Goal: Information Seeking & Learning: Learn about a topic

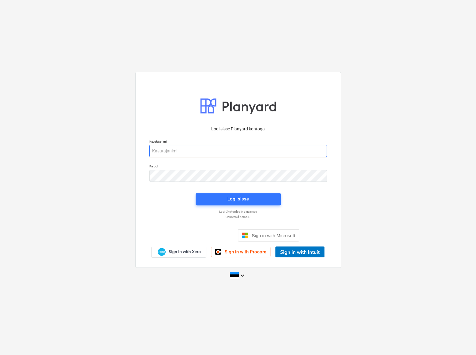
click at [177, 154] on input "email" at bounding box center [237, 151] width 177 height 12
click at [173, 150] on input "email" at bounding box center [237, 151] width 177 height 12
type input "[EMAIL_ADDRESS][DOMAIN_NAME]"
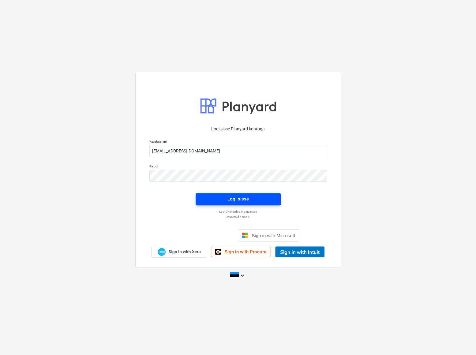
click at [204, 195] on button "Logi sisse" at bounding box center [237, 199] width 85 height 12
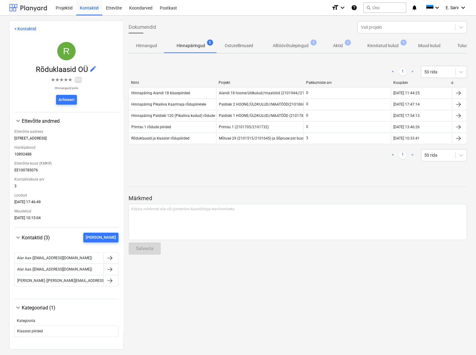
click at [28, 8] on div at bounding box center [28, 7] width 38 height 15
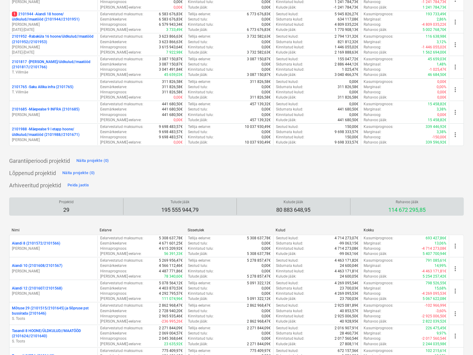
scroll to position [139, 0]
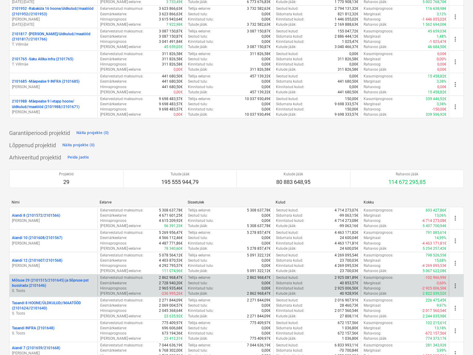
click at [46, 283] on p "Mõtuse 29 (2101515/2101645) ja Sõpruse pst bussirada (2101646)" at bounding box center [53, 283] width 83 height 10
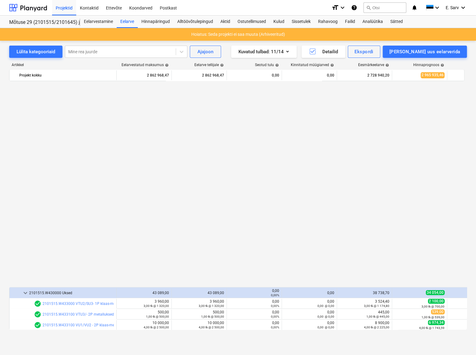
scroll to position [418, 0]
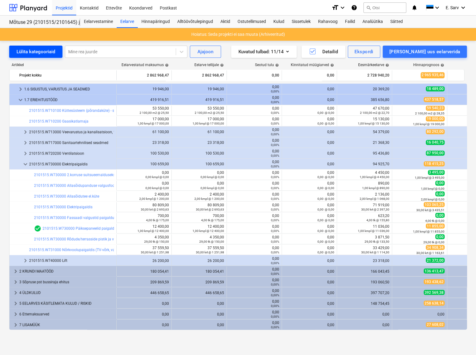
click at [32, 54] on div "Lülita kategooriaid" at bounding box center [36, 52] width 39 height 8
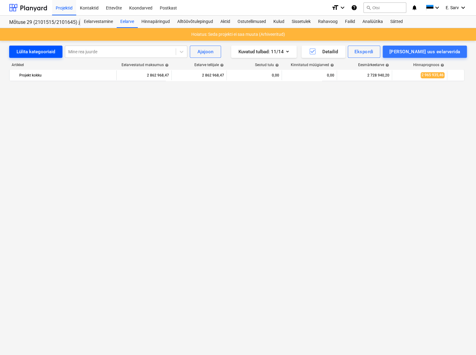
click at [32, 54] on div "Lülita kategooriaid" at bounding box center [36, 52] width 39 height 8
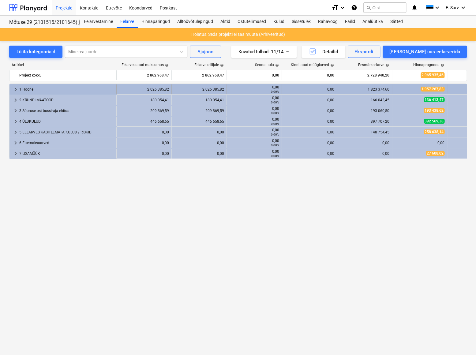
click at [28, 88] on div "1 Hoone" at bounding box center [66, 89] width 95 height 10
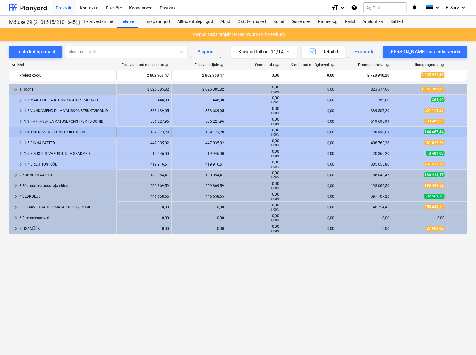
click at [37, 132] on div "1.4 TÄIENDAVAD KONSTRUKTSIOONID" at bounding box center [69, 132] width 90 height 10
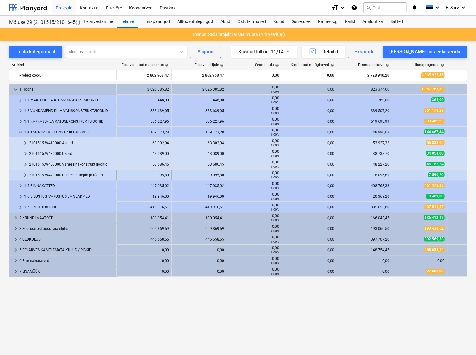
click at [58, 176] on div "2101515.W470000 Piirded ja trepid ja rõdud" at bounding box center [71, 175] width 85 height 10
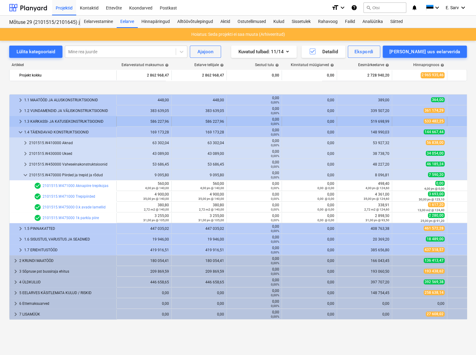
click at [57, 118] on div "1.3 KARKASSI- JA KATUSEKONSTRUKTSIOONID" at bounding box center [69, 122] width 90 height 10
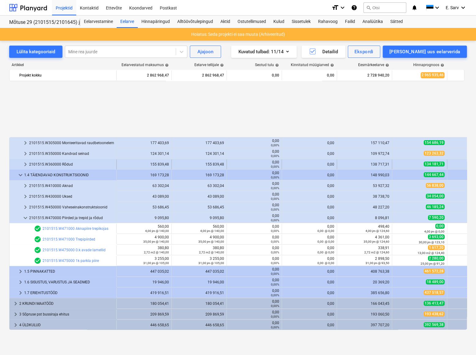
click at [61, 162] on div "2101515.W360000 Rõdud" at bounding box center [71, 164] width 85 height 10
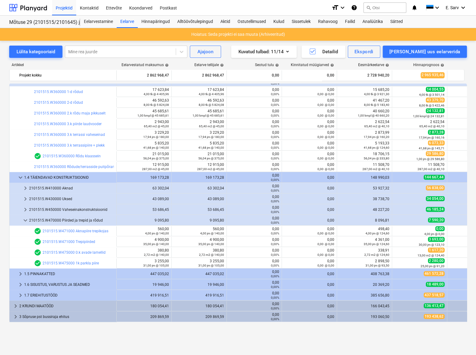
scroll to position [55, 0]
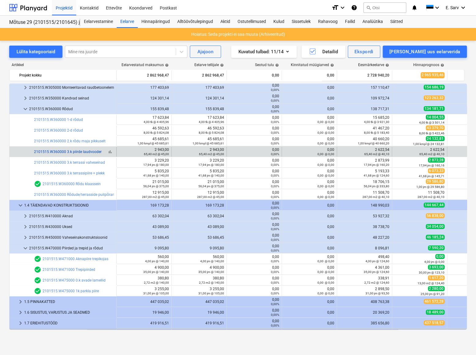
click at [91, 150] on link "2101515.W360000 3.k piirde laudvooder" at bounding box center [68, 152] width 68 height 4
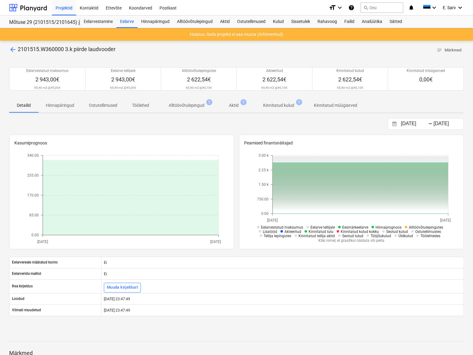
click at [177, 106] on p "Alltöövõtulepingud" at bounding box center [187, 105] width 36 height 6
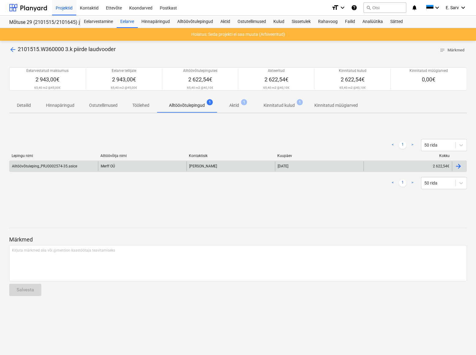
click at [105, 164] on div "Merff OÜ" at bounding box center [142, 166] width 88 height 10
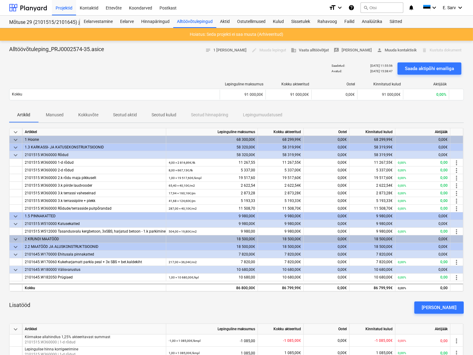
click at [50, 113] on p "Manused" at bounding box center [55, 115] width 18 height 6
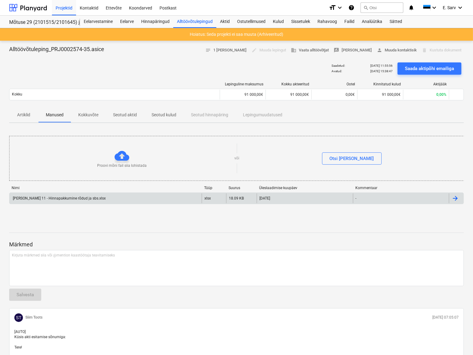
click at [51, 199] on div "[PERSON_NAME] 11 - Hinnapakkumine rõdud ja sbs.xlsx" at bounding box center [59, 198] width 94 height 4
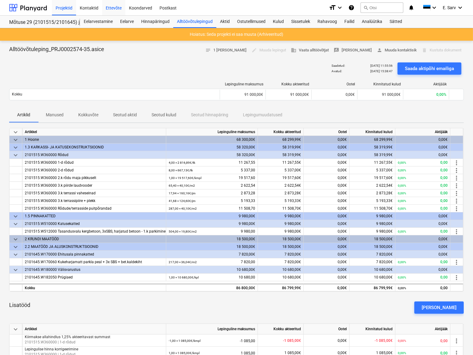
click at [116, 8] on div "Ettevõte" at bounding box center [113, 8] width 23 height 16
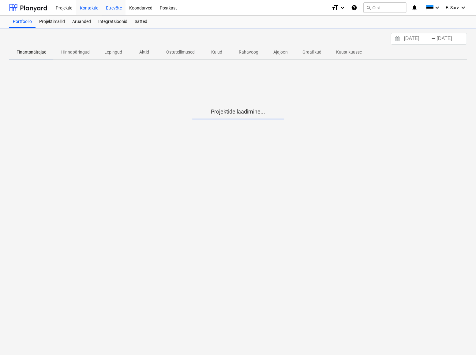
click at [84, 9] on div "Kontaktid" at bounding box center [89, 8] width 26 height 16
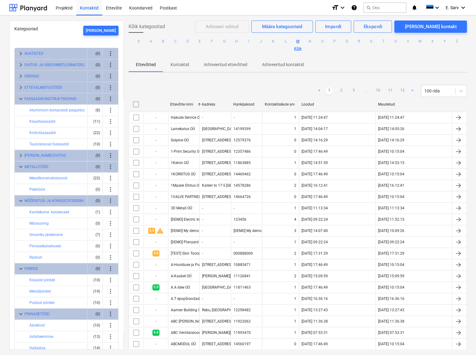
click at [296, 41] on button "M" at bounding box center [297, 41] width 7 height 7
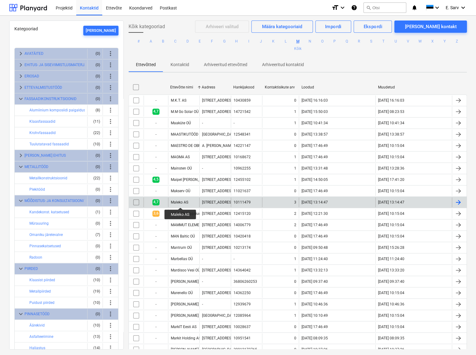
click at [180, 202] on div "Maleko AS" at bounding box center [179, 202] width 17 height 4
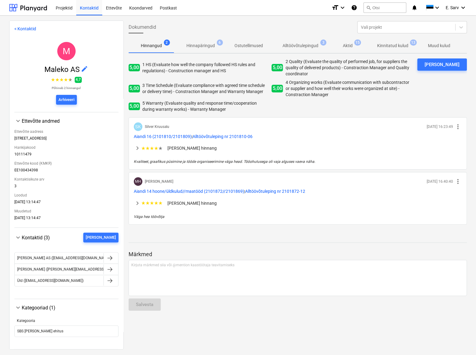
click at [200, 45] on p "Hinnapäringud" at bounding box center [200, 46] width 28 height 6
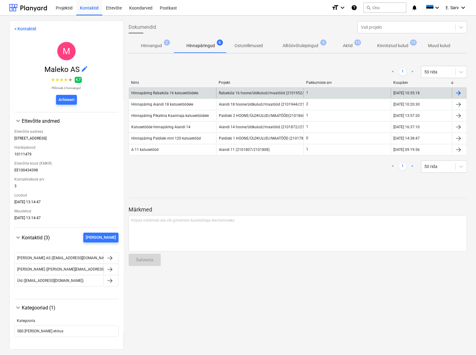
click at [261, 92] on span "Rabaküla 16 hoone/üldkulud//maatööd (2101952//2101953)" at bounding box center [270, 93] width 102 height 4
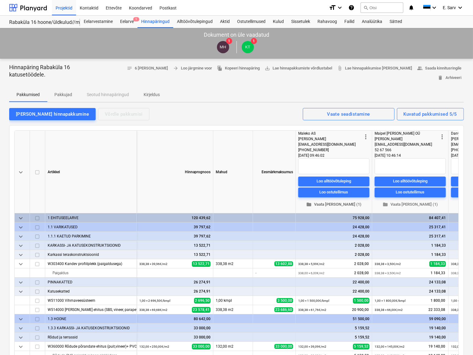
click at [337, 201] on span "folder Vaata [PERSON_NAME] (1)" at bounding box center [334, 204] width 66 height 7
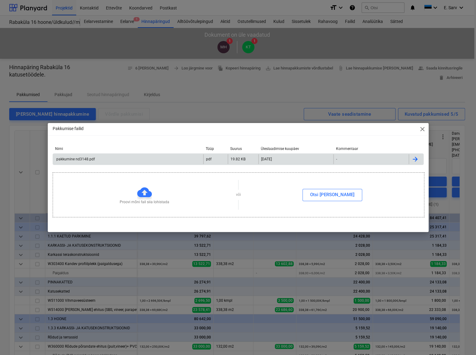
click at [83, 159] on div "pakkumine nd3148.pdf" at bounding box center [74, 159] width 39 height 4
click at [419, 129] on span "close" at bounding box center [421, 128] width 7 height 7
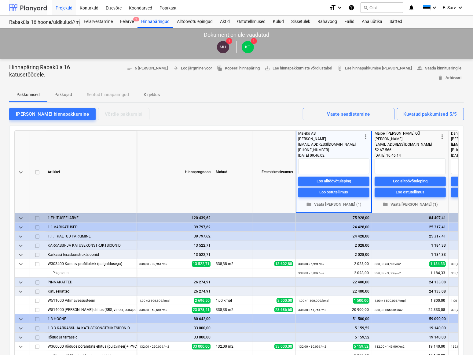
click at [22, 11] on div at bounding box center [28, 7] width 38 height 15
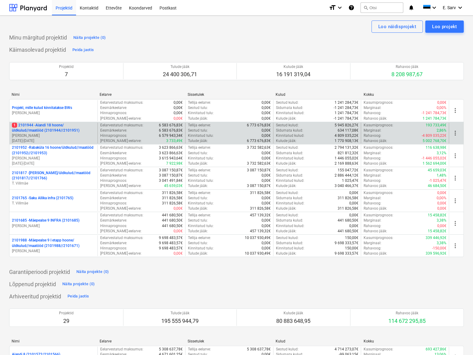
click at [40, 128] on p "1 2101944 - Aiandi 18 hoone/üldkulud//maatööd (2101944//2101951)" at bounding box center [53, 128] width 83 height 10
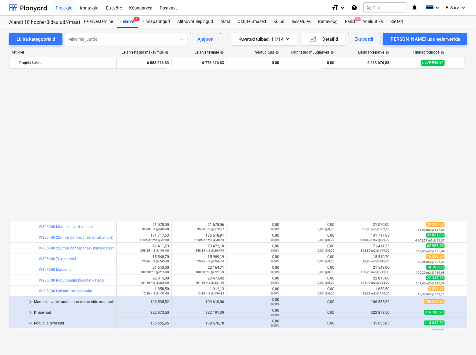
scroll to position [364, 0]
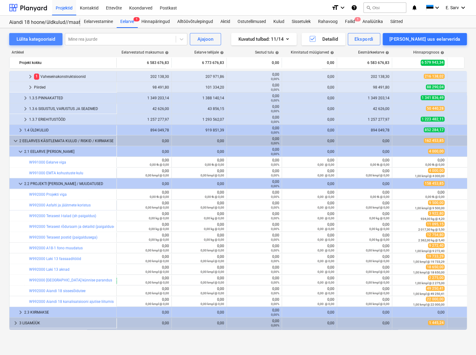
click at [40, 41] on div "Lülita kategooriaid" at bounding box center [36, 39] width 39 height 8
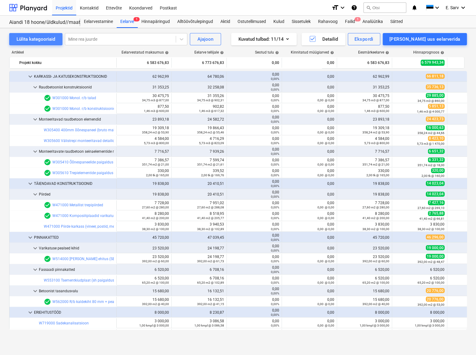
click at [40, 41] on div "Lülita kategooriaid" at bounding box center [36, 39] width 39 height 8
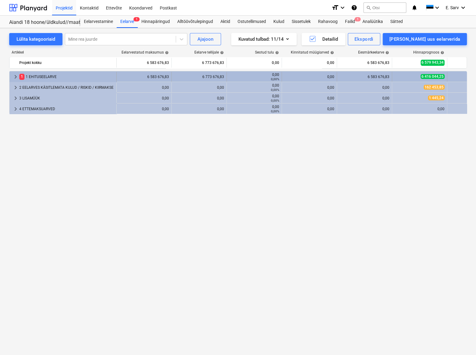
click at [29, 77] on div "1 1 EHITUSEELARVE" at bounding box center [66, 77] width 95 height 10
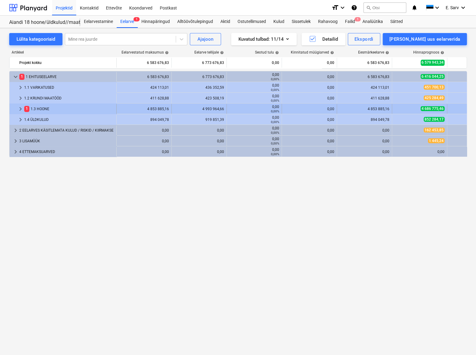
click at [31, 109] on div "1 1.3 HOONE" at bounding box center [69, 109] width 90 height 10
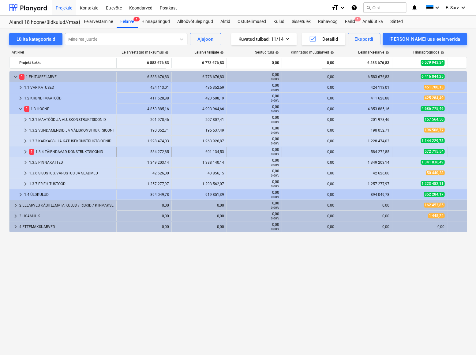
click at [86, 150] on div "1 1.3.4 TÄIENDAVAD KONSTRUKTSIOONID" at bounding box center [71, 152] width 85 height 10
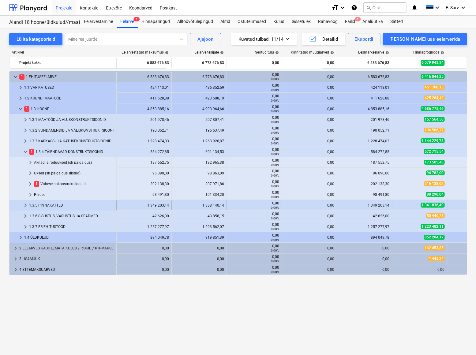
click at [52, 204] on div "1.3.5 PINNAKATTED" at bounding box center [71, 205] width 85 height 10
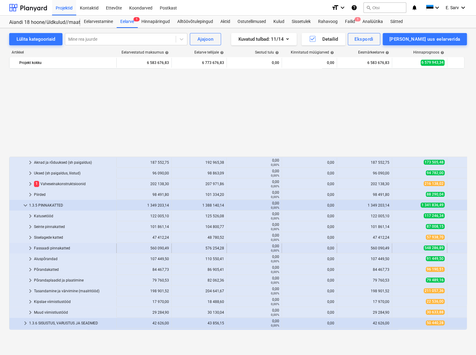
click at [46, 248] on div "Fassaadi pinnakatted" at bounding box center [74, 248] width 80 height 10
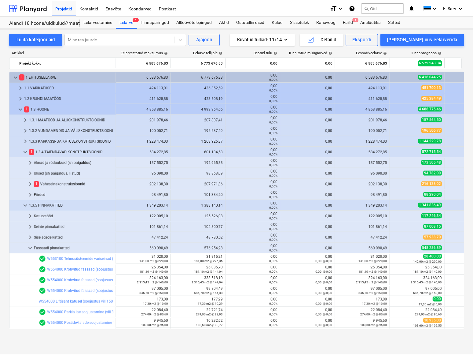
scroll to position [83, 0]
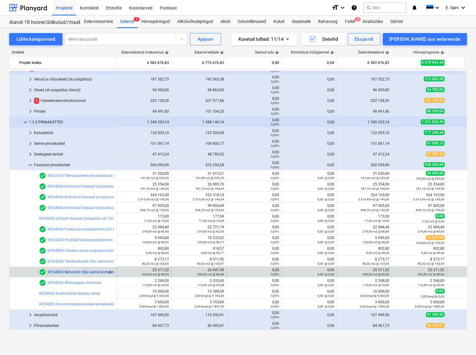
click at [96, 270] on link "W554000 Betoonist rõdu seinte krohvimine" at bounding box center [82, 272] width 71 height 4
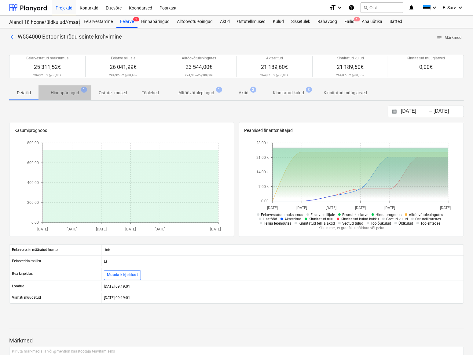
click at [67, 95] on p "Hinnapäringud" at bounding box center [65, 93] width 28 height 6
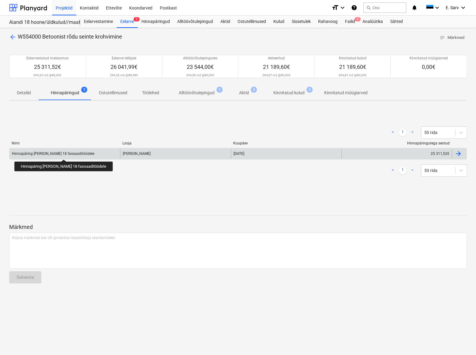
click at [55, 154] on div "Hinnapäring [PERSON_NAME] 18 fassaaditöödele" at bounding box center [53, 153] width 82 height 4
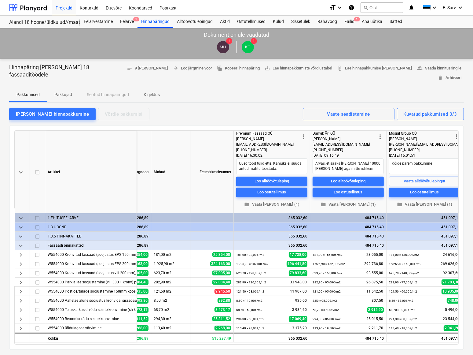
scroll to position [0, 66]
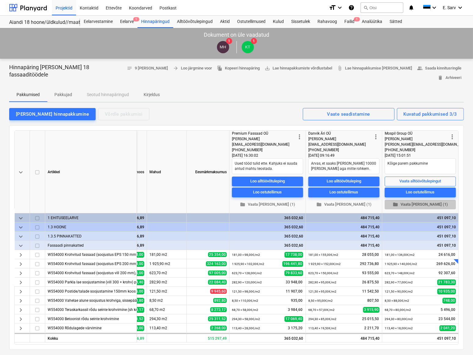
click at [420, 201] on span "folder Vaata [PERSON_NAME] (1)" at bounding box center [421, 204] width 66 height 7
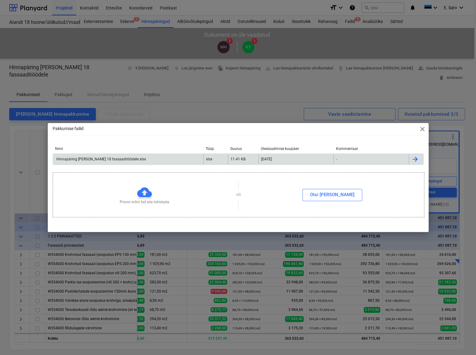
click at [87, 158] on div "Hinnapäring [PERSON_NAME] 18 fassaaditöödele.xlsx" at bounding box center [100, 159] width 91 height 4
click at [420, 129] on span "close" at bounding box center [421, 128] width 7 height 7
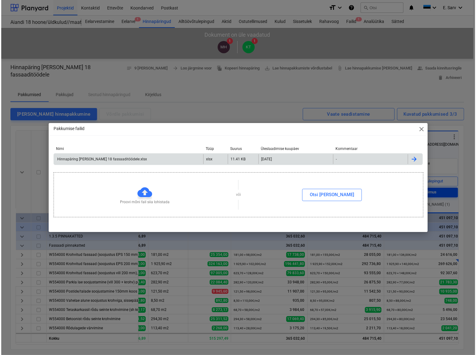
scroll to position [0, 64]
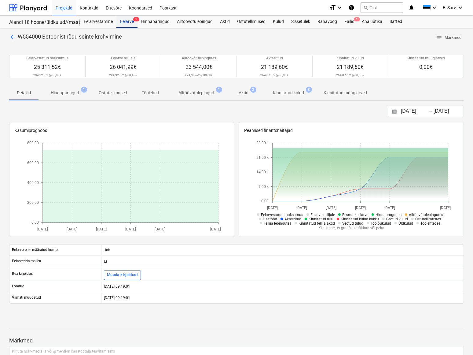
click at [118, 21] on div "Eelarve 1" at bounding box center [127, 22] width 21 height 12
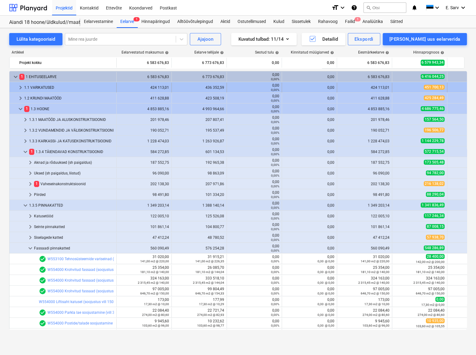
click at [41, 87] on div "1.1 VARIKATUSED" at bounding box center [69, 88] width 90 height 10
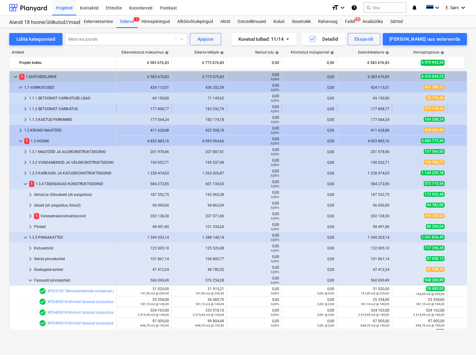
click at [36, 109] on div "1.1.2 BETOONIST VARIKATUS" at bounding box center [71, 109] width 85 height 10
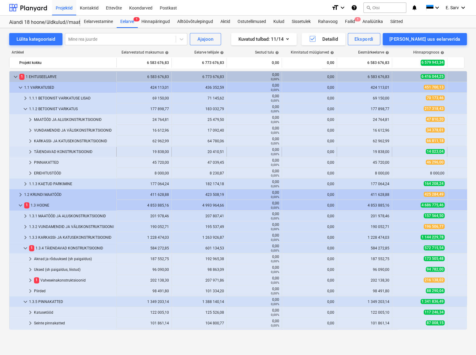
click at [41, 150] on div "TÄIENDAVAD KONSTRUKTSIOONID" at bounding box center [74, 152] width 80 height 10
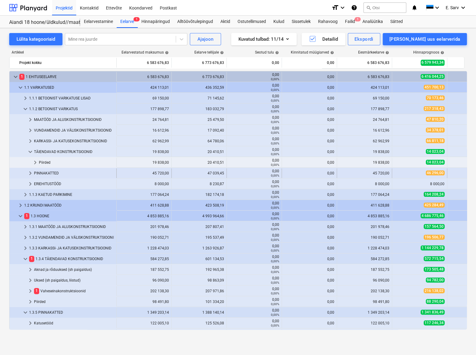
click at [40, 173] on div "PINNAKATTED" at bounding box center [74, 173] width 80 height 10
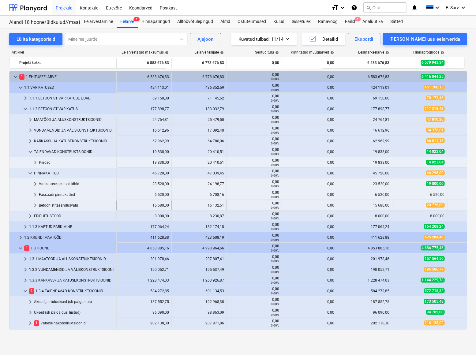
click at [55, 204] on div "Betoonist tasandusvalu" at bounding box center [76, 205] width 75 height 10
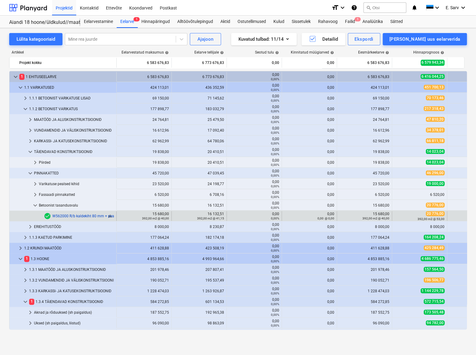
click at [64, 214] on link "W562000 R/b kaldekiht 80 mm + pealevalu 80 mm" at bounding box center [94, 216] width 84 height 4
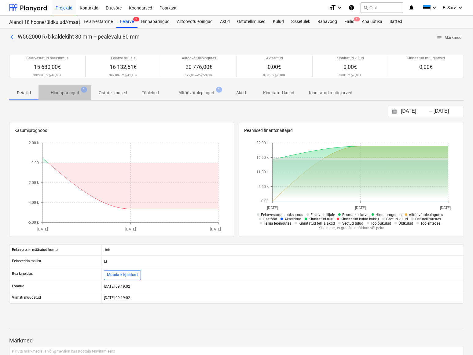
click at [65, 93] on p "Hinnapäringud" at bounding box center [65, 93] width 28 height 6
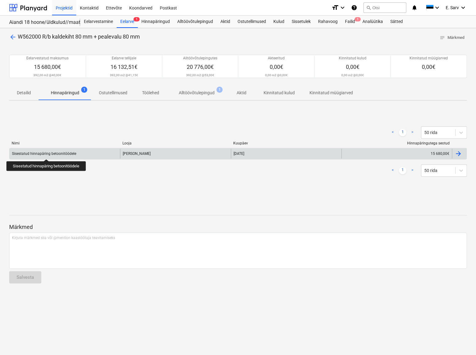
click at [47, 154] on div "Sisestatud hinnapäring betoonitöödele" at bounding box center [44, 153] width 64 height 4
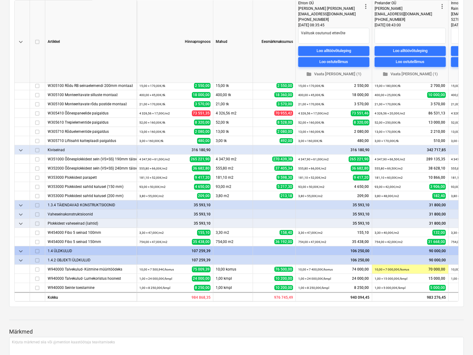
scroll to position [111, 0]
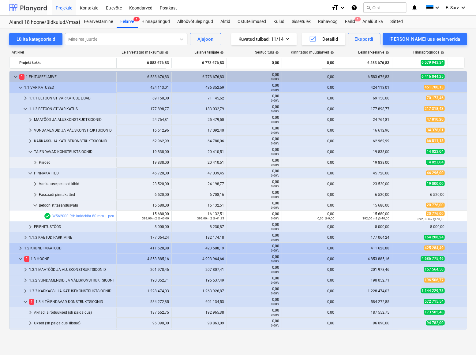
click at [31, 11] on div at bounding box center [28, 7] width 38 height 15
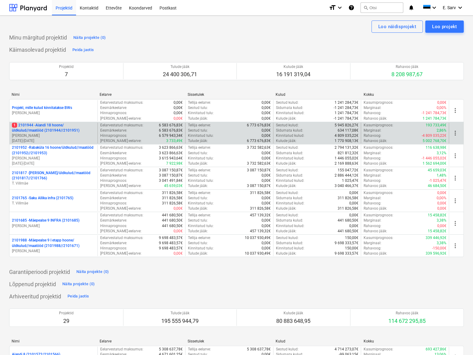
click at [49, 133] on p "[PERSON_NAME]" at bounding box center [53, 135] width 83 height 5
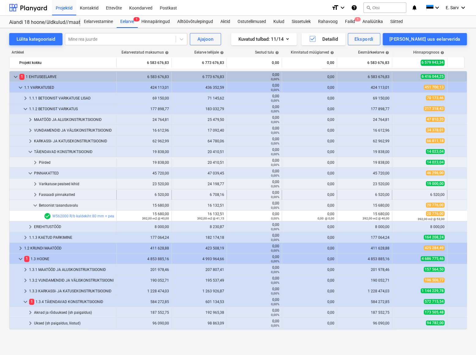
click at [62, 198] on div "Fassaadi pinnakatted" at bounding box center [76, 195] width 75 height 10
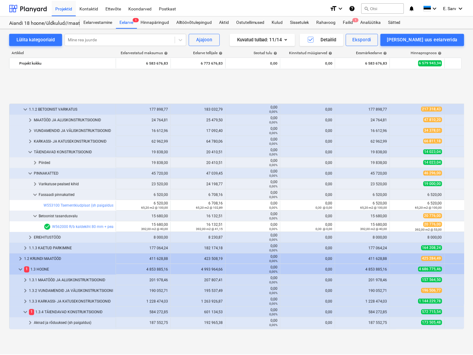
scroll to position [250, 0]
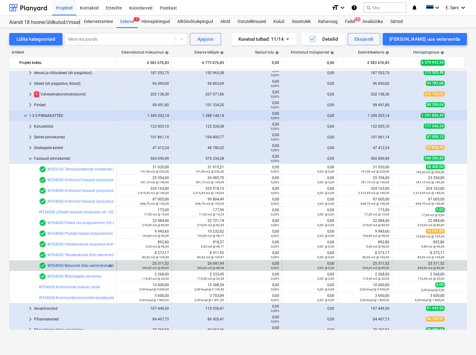
click at [92, 264] on link "W554000 Betoonist rõdu seinte krohvimine" at bounding box center [82, 265] width 71 height 4
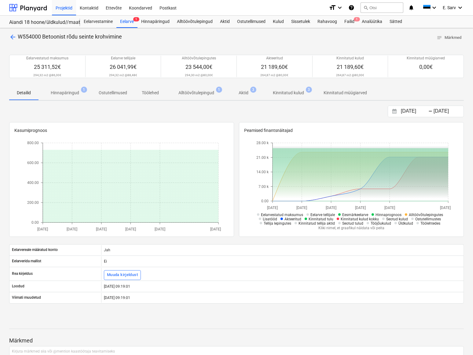
click at [183, 92] on p "Alltöövõtulepingud" at bounding box center [197, 93] width 36 height 6
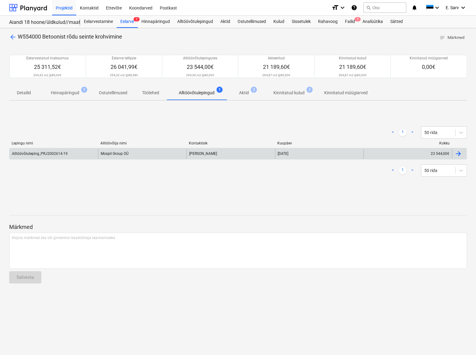
click at [67, 154] on div "Alltöövõtuleping_PRJ2002614-19" at bounding box center [53, 154] width 88 height 10
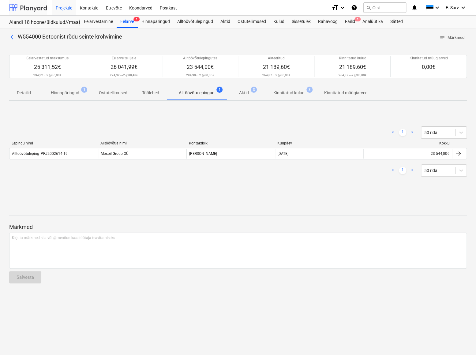
click at [36, 7] on div at bounding box center [28, 7] width 38 height 15
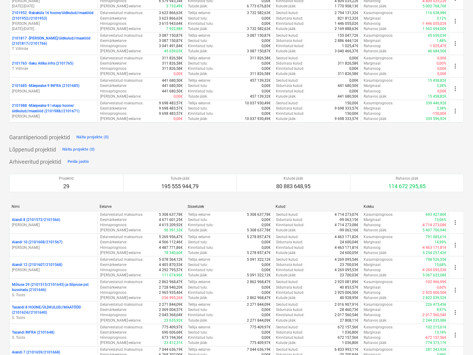
scroll to position [139, 0]
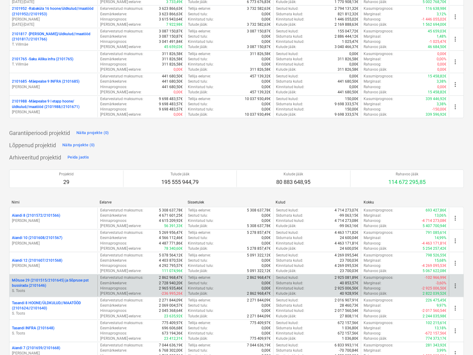
click at [50, 283] on p "Mõtuse 29 (2101515/2101645) ja Sõpruse pst bussirada (2101646)" at bounding box center [53, 283] width 83 height 10
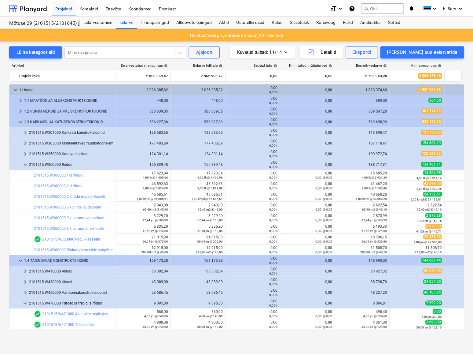
scroll to position [55, 0]
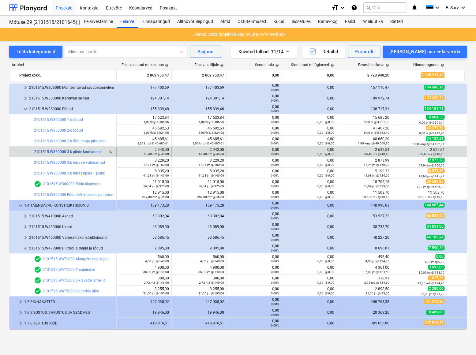
click at [87, 151] on link "2101515.W360000 3.k piirde laudvooder" at bounding box center [68, 152] width 68 height 4
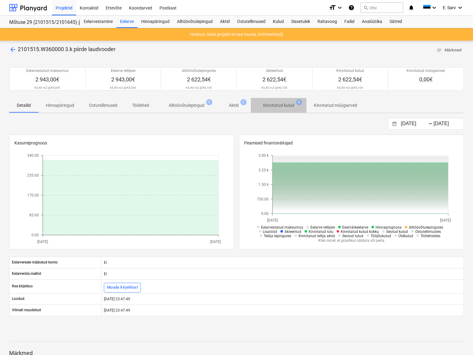
click at [284, 105] on p "Kinnitatud kulud" at bounding box center [278, 105] width 31 height 6
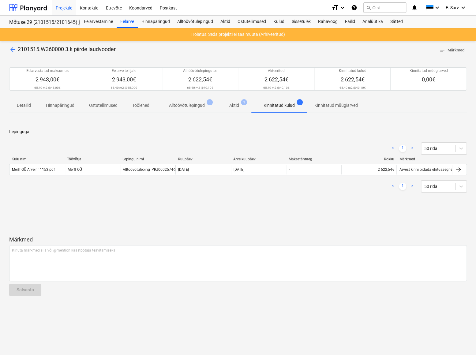
click at [235, 104] on p "Aktid" at bounding box center [234, 105] width 10 height 6
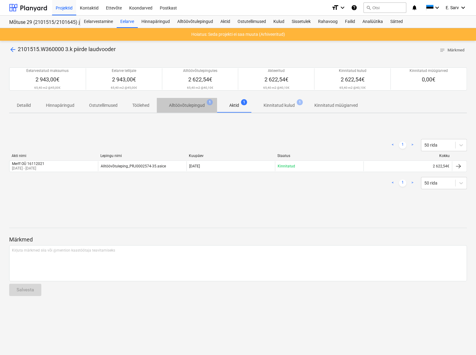
click at [198, 106] on p "Alltöövõtulepingud" at bounding box center [187, 105] width 36 height 6
click at [55, 108] on p "Hinnapäringud" at bounding box center [60, 105] width 28 height 6
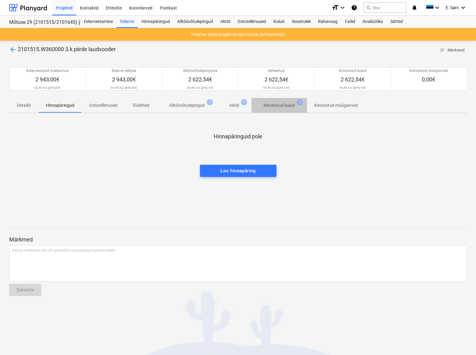
click at [274, 106] on p "Kinnitatud kulud" at bounding box center [278, 105] width 31 height 6
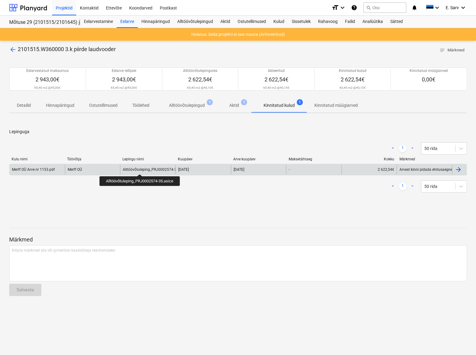
click at [139, 168] on div "Alltöövõtuleping_PRJ0002574-35.asice" at bounding box center [155, 169] width 65 height 4
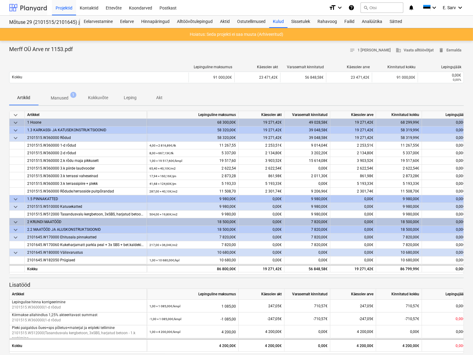
click at [18, 6] on div at bounding box center [28, 7] width 38 height 15
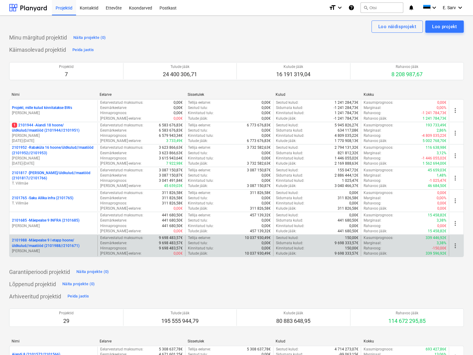
click at [52, 242] on p "2101988 - Mäepealse 9 I etapp hoone/üldkulud//maatööd (2101988//2101671)" at bounding box center [53, 243] width 83 height 10
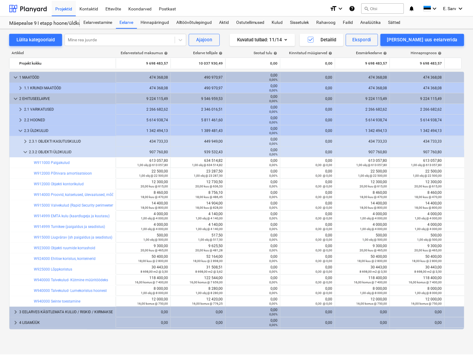
scroll to position [7, 0]
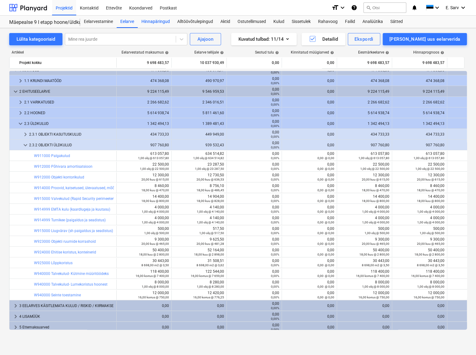
click at [156, 20] on div "Hinnapäringud" at bounding box center [156, 22] width 36 height 12
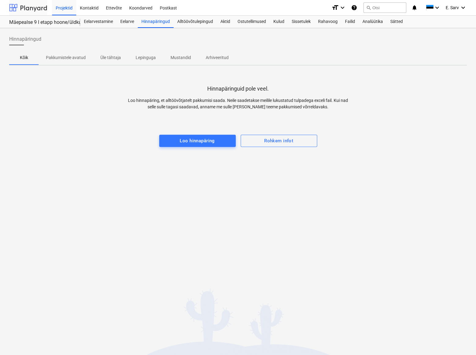
click at [35, 8] on div at bounding box center [28, 7] width 38 height 15
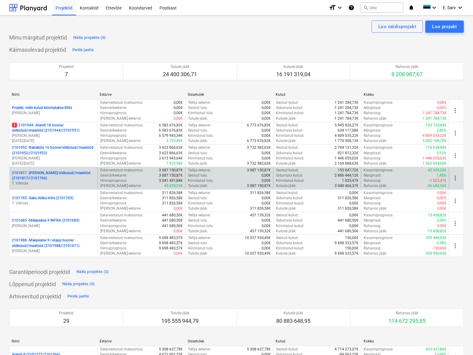
click at [40, 179] on p "2101817 - [PERSON_NAME]/üldkulud//maatööd (2101817//2101766)" at bounding box center [53, 175] width 83 height 10
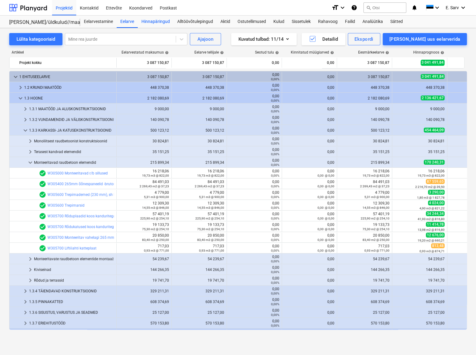
click at [160, 21] on div "Hinnapäringud" at bounding box center [156, 22] width 36 height 12
click at [151, 23] on div "Hinnapäringud" at bounding box center [156, 22] width 36 height 12
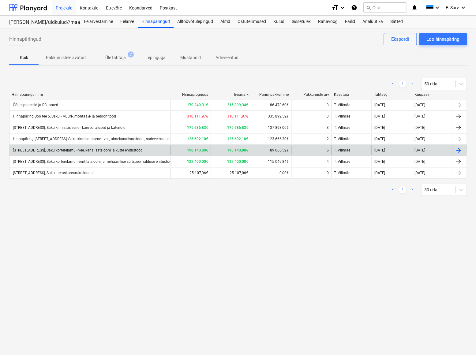
click at [113, 152] on div "[STREET_ADDRESS], Saku korterelamu - vee, kanalisatsiooni ja kütte ehitustööd" at bounding box center [77, 150] width 131 height 4
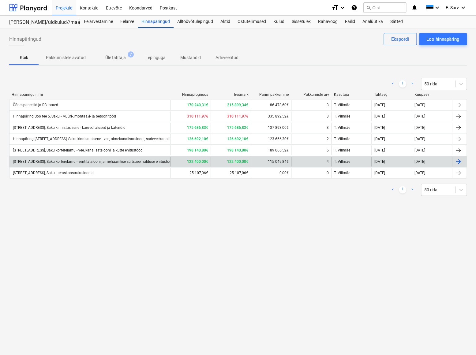
click at [110, 161] on div "[STREET_ADDRESS], Saku korterelamu - ventilatsiooni ja mehaanilise suitsueemald…" at bounding box center [92, 161] width 161 height 4
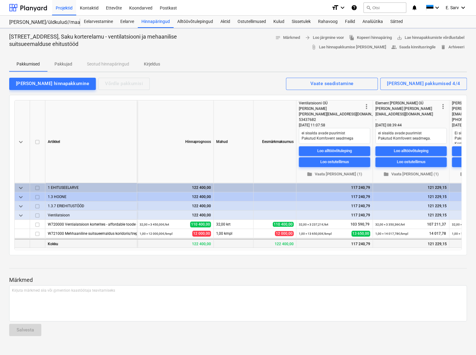
type textarea "x"
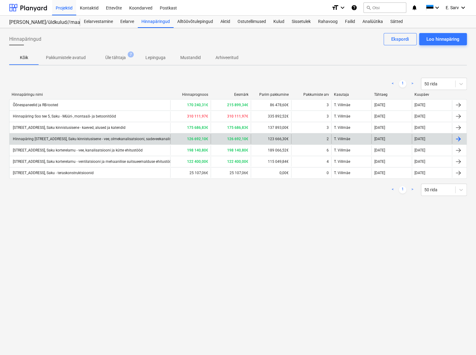
click at [99, 139] on div "Hinnapäring [STREET_ADDRESS], Saku kinnistusisene - vee, olmekanalisatsiooni, s…" at bounding box center [120, 139] width 217 height 4
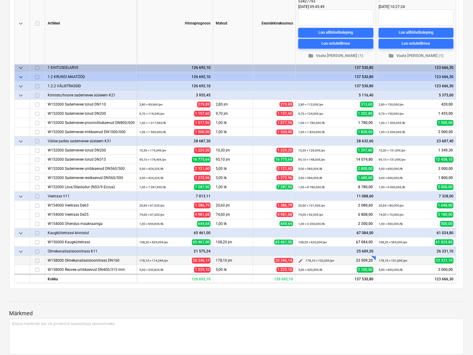
scroll to position [111, 0]
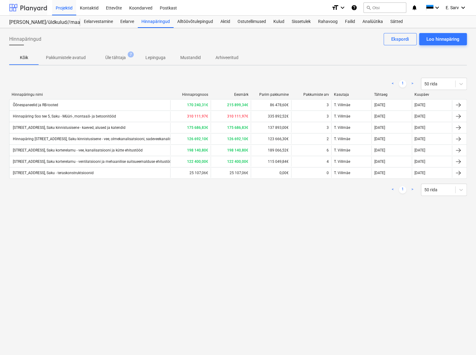
click at [25, 5] on div at bounding box center [28, 7] width 38 height 15
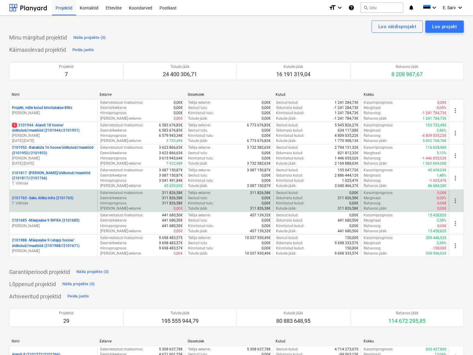
click at [53, 200] on p "2101765 - Saku Allika infra (2101765)" at bounding box center [42, 197] width 61 height 5
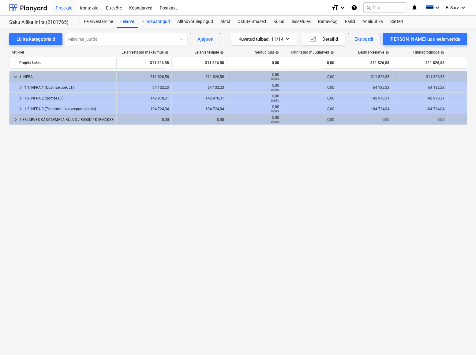
click at [152, 20] on div "Hinnapäringud" at bounding box center [156, 22] width 36 height 12
